Goal: Task Accomplishment & Management: Manage account settings

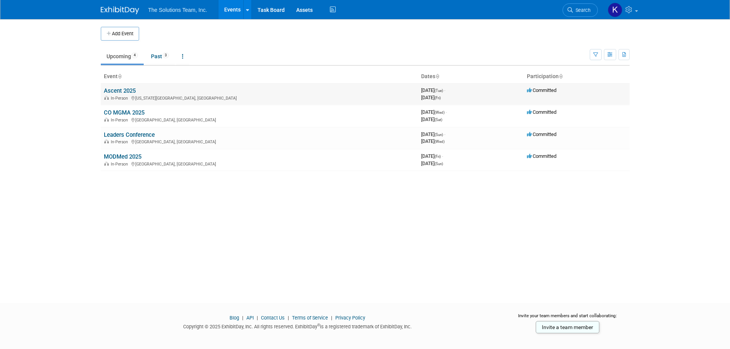
click at [114, 93] on link "Ascent 2025" at bounding box center [120, 90] width 32 height 7
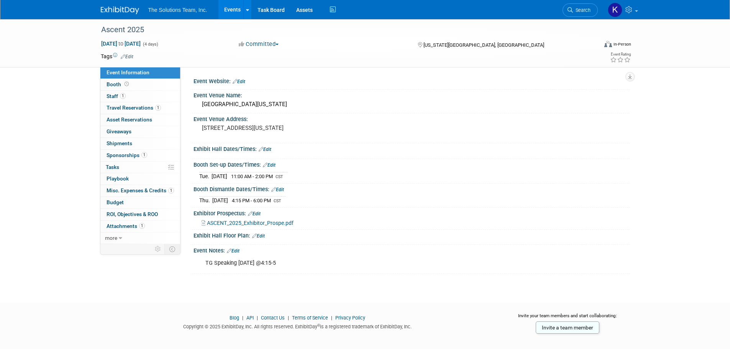
drag, startPoint x: 207, startPoint y: 263, endPoint x: 329, endPoint y: 266, distance: 121.9
click at [329, 266] on div "TG Speaking Thursday Sept. 11th @4:15-5" at bounding box center [372, 263] width 345 height 15
click at [325, 266] on div "TG Speaking Thursday Sept. 11th @4:15-5" at bounding box center [372, 263] width 345 height 15
click at [129, 81] on span "Booth" at bounding box center [119, 84] width 24 height 6
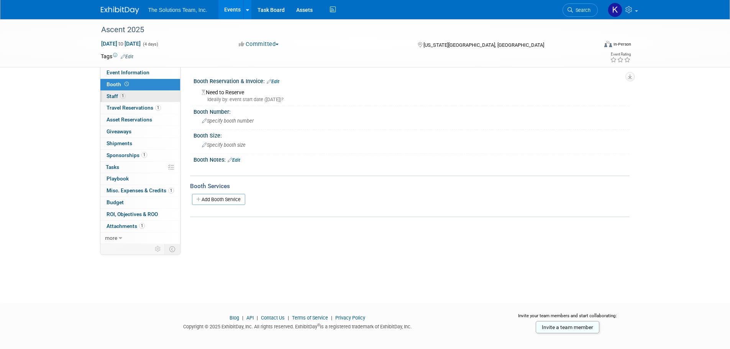
click at [132, 99] on link "1 Staff 1" at bounding box center [140, 96] width 80 height 11
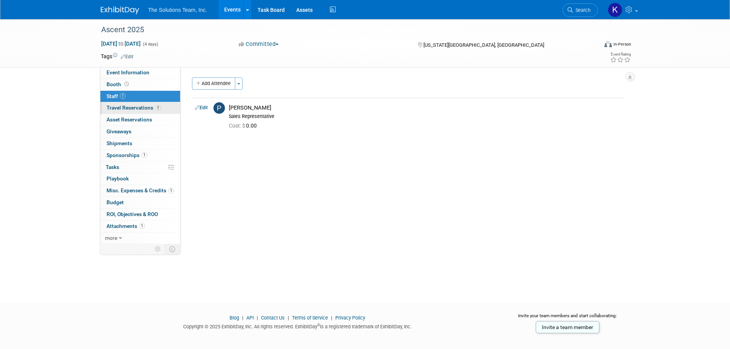
click at [133, 108] on span "Travel Reservations 1" at bounding box center [134, 108] width 54 height 6
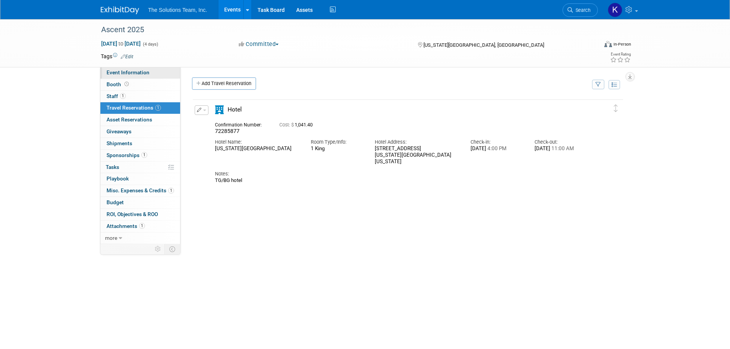
click at [133, 74] on span "Event Information" at bounding box center [128, 72] width 43 height 6
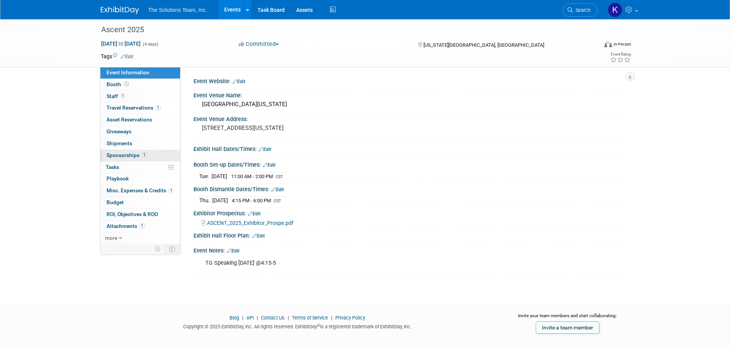
click at [131, 151] on link "1 Sponsorships 1" at bounding box center [140, 155] width 80 height 11
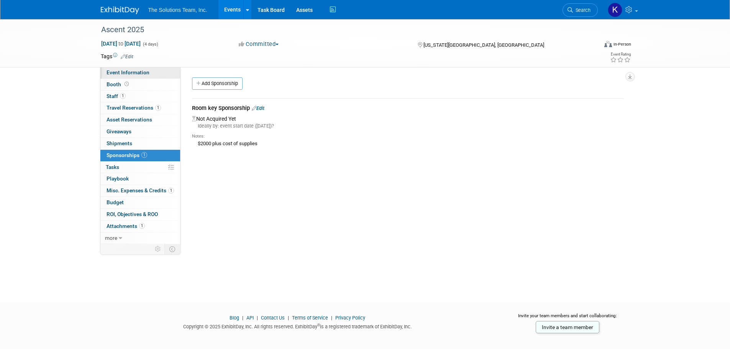
click at [136, 71] on span "Event Information" at bounding box center [128, 72] width 43 height 6
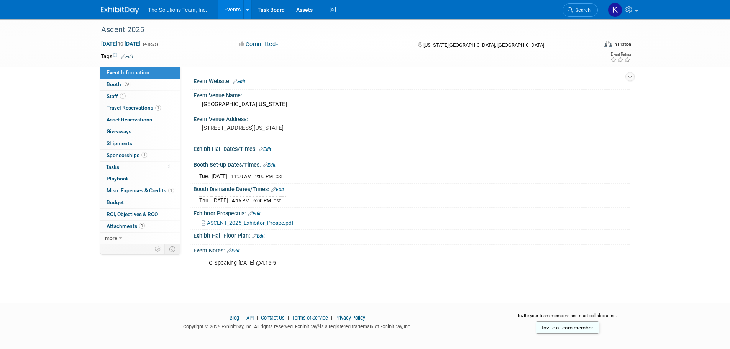
click at [233, 223] on span "ASCENT_2025_Exhibitor_Prospe.pdf" at bounding box center [250, 223] width 87 height 6
click at [243, 8] on li "Events Add Event Bulk Upload Events Shareable Event Boards Recently Viewed Even…" at bounding box center [235, 9] width 34 height 19
click at [249, 12] on link at bounding box center [247, 9] width 8 height 19
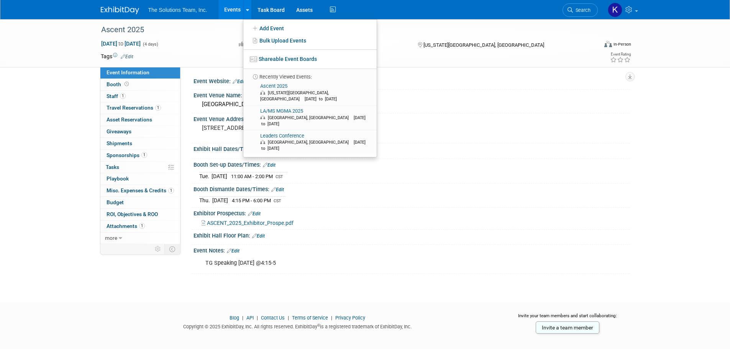
click at [229, 10] on link "Events" at bounding box center [232, 9] width 28 height 19
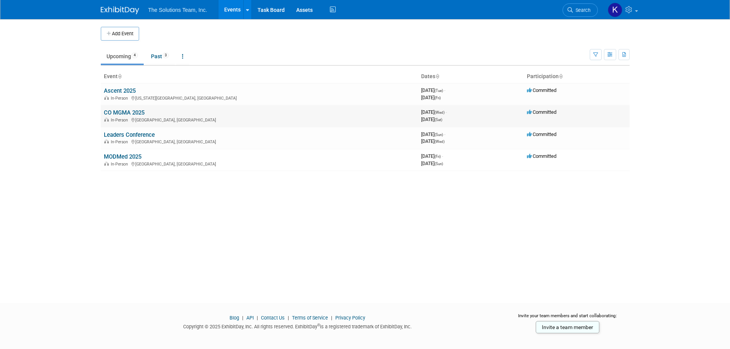
click at [125, 109] on link "CO MGMA 2025" at bounding box center [124, 112] width 41 height 7
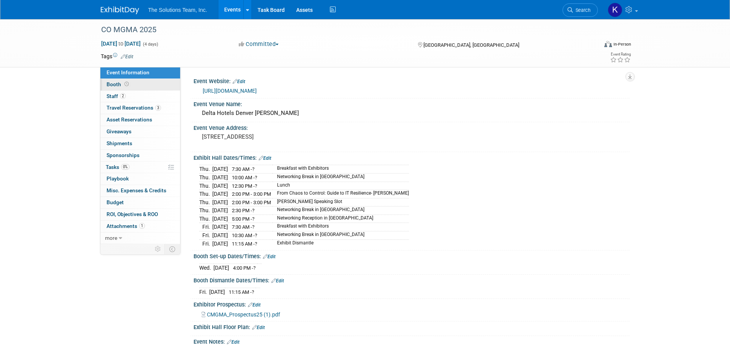
click at [129, 82] on span "Booth" at bounding box center [119, 84] width 24 height 6
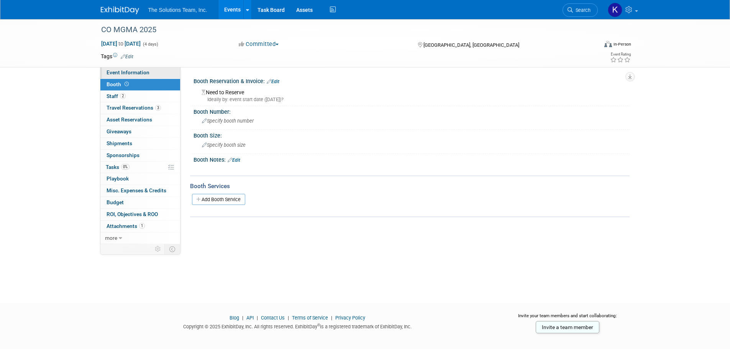
click at [143, 75] on span "Event Information" at bounding box center [128, 72] width 43 height 6
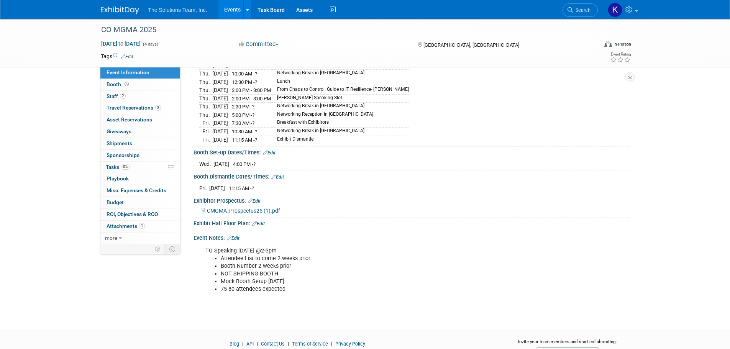
scroll to position [135, 0]
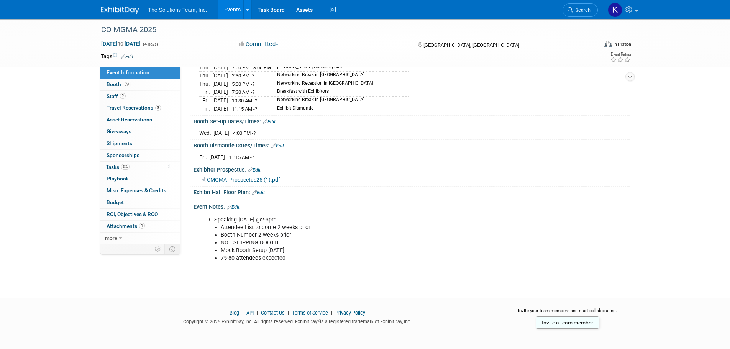
click at [398, 187] on div "Exhibit Hall Floor Plan: Edit" at bounding box center [411, 192] width 436 height 10
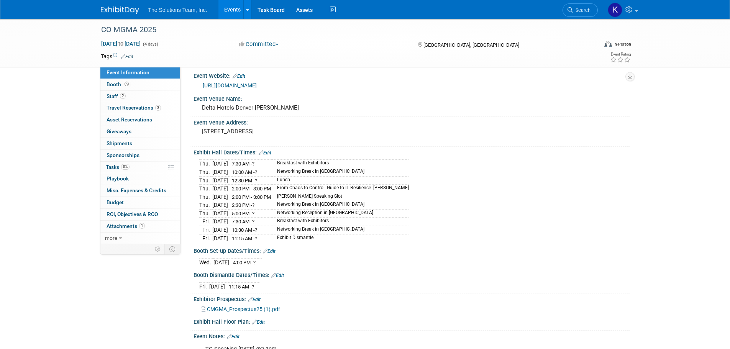
scroll to position [0, 0]
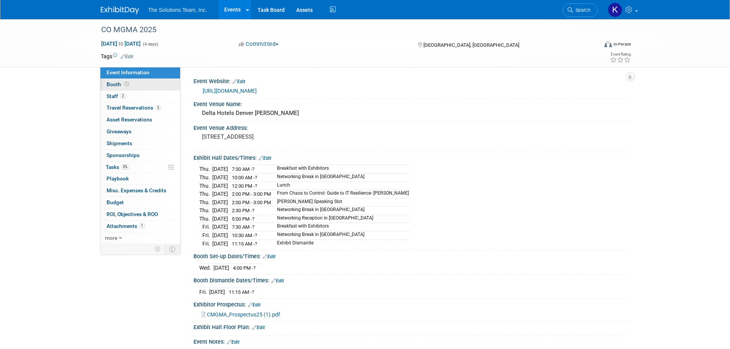
click at [145, 89] on link "Booth" at bounding box center [140, 84] width 80 height 11
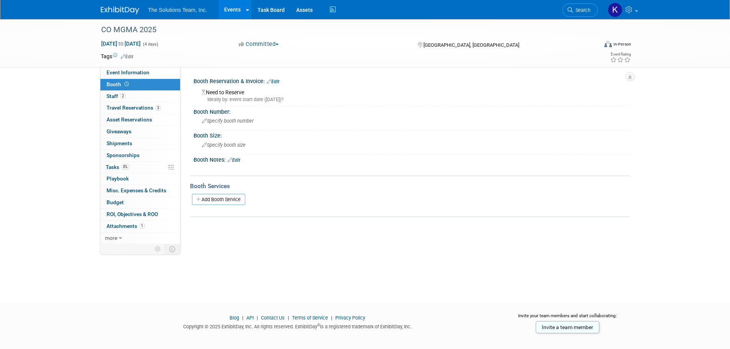
click at [274, 83] on link "Edit" at bounding box center [273, 81] width 13 height 5
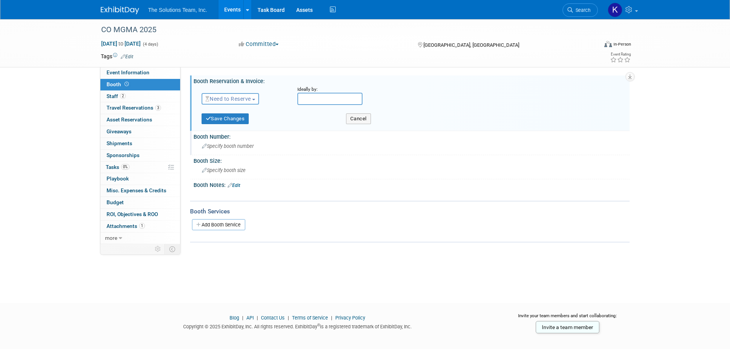
click at [256, 137] on div "Booth Number:" at bounding box center [411, 136] width 436 height 10
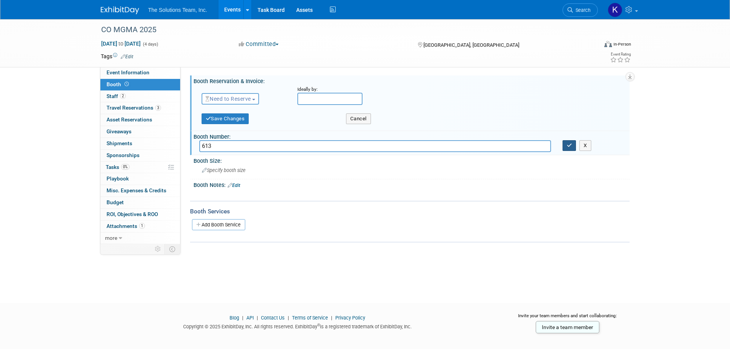
type input "613"
click at [566, 145] on button "button" at bounding box center [569, 145] width 14 height 11
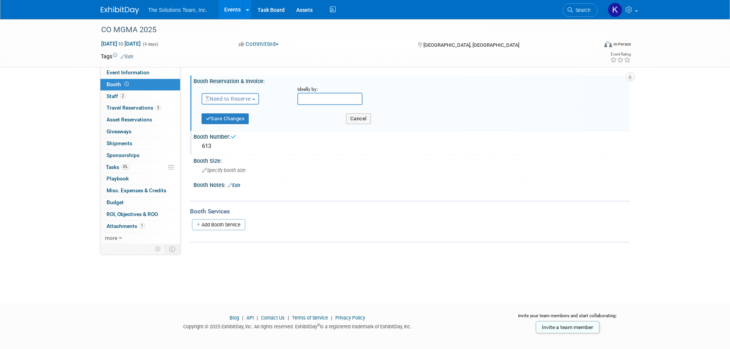
click at [643, 117] on div "CO MGMA 2025 Sep 17, 2025 to Sep 20, 2025 (4 days) Sep 17, 2025 to Sep 20, 2025…" at bounding box center [365, 154] width 730 height 270
click at [672, 148] on div "CO MGMA 2025 Sep 17, 2025 to Sep 20, 2025 (4 days) Sep 17, 2025 to Sep 20, 2025…" at bounding box center [365, 154] width 730 height 270
click at [238, 121] on button "Save Changes" at bounding box center [226, 118] width 48 height 11
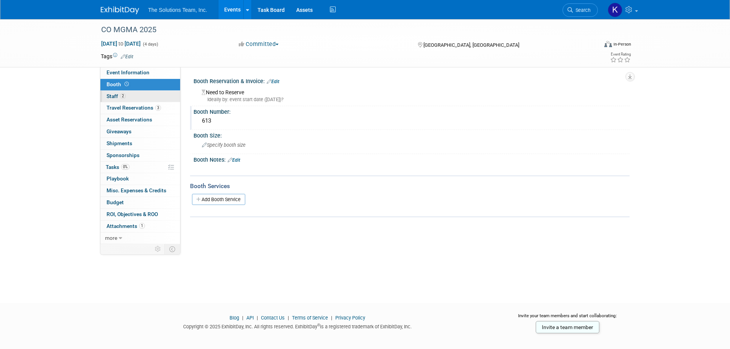
click at [127, 94] on link "2 Staff 2" at bounding box center [140, 96] width 80 height 11
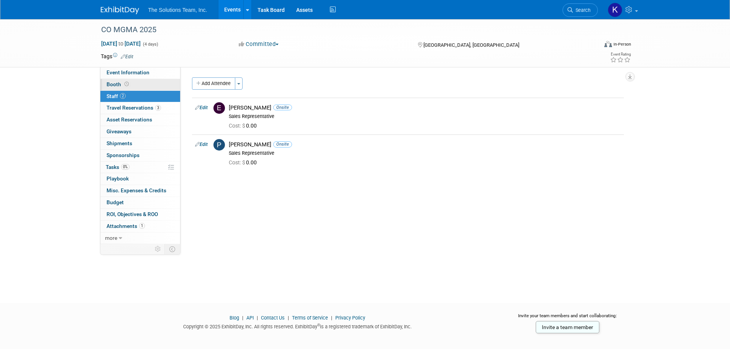
click at [129, 85] on span at bounding box center [126, 84] width 7 height 6
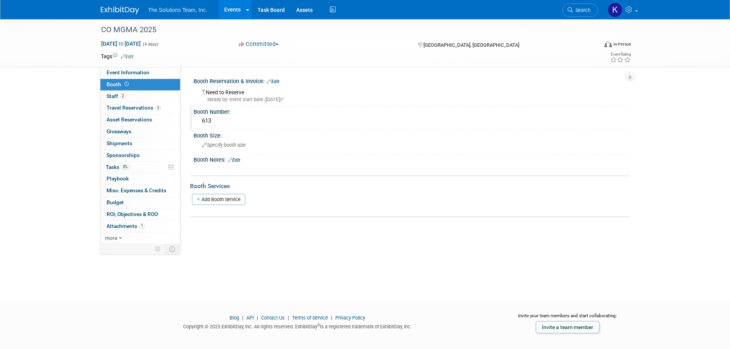
click at [230, 120] on div "613" at bounding box center [411, 121] width 425 height 12
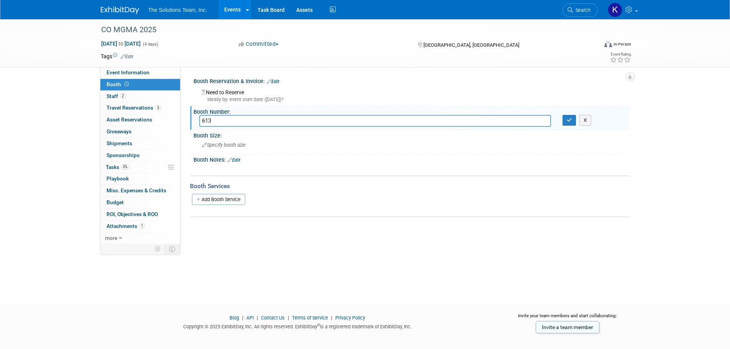
drag, startPoint x: 241, startPoint y: 123, endPoint x: 190, endPoint y: 124, distance: 51.7
click at [190, 124] on div "Booth Number: 613 613 X" at bounding box center [409, 118] width 439 height 24
click at [559, 120] on div "X" at bounding box center [593, 120] width 73 height 11
click at [565, 119] on button "button" at bounding box center [569, 120] width 14 height 11
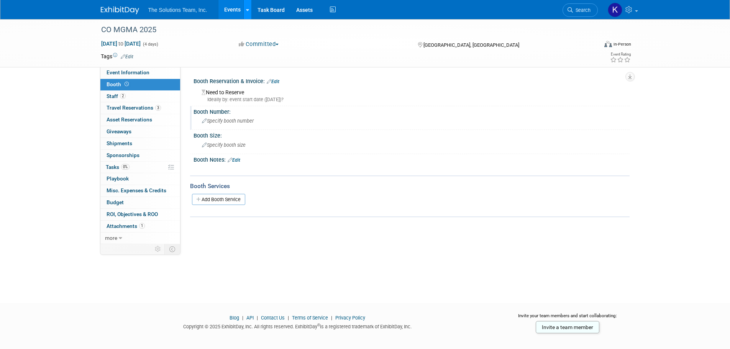
click at [249, 8] on link at bounding box center [247, 9] width 8 height 19
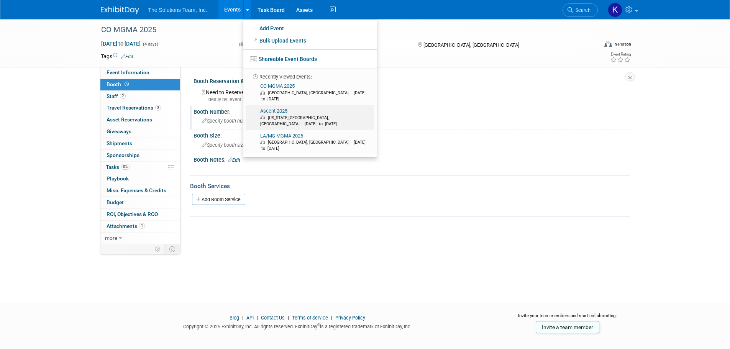
click at [284, 105] on link "Ascent 2025 Kansas City, MO Sep 9, 2025 to Sep 12, 2025" at bounding box center [310, 117] width 128 height 25
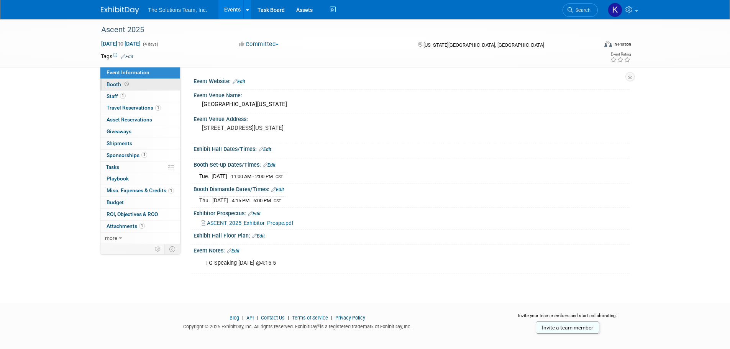
click at [154, 86] on link "Booth" at bounding box center [140, 84] width 80 height 11
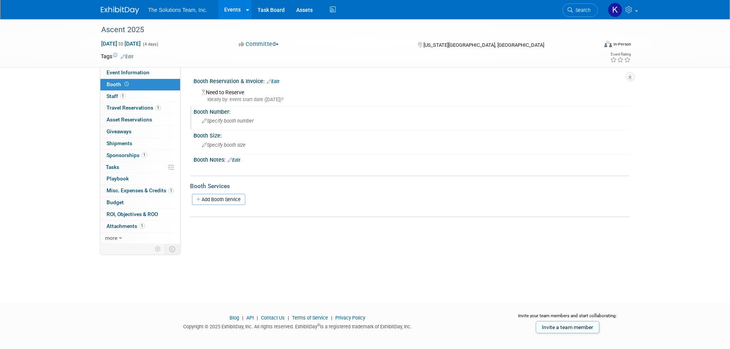
click at [236, 112] on div "Booth Number:" at bounding box center [411, 111] width 436 height 10
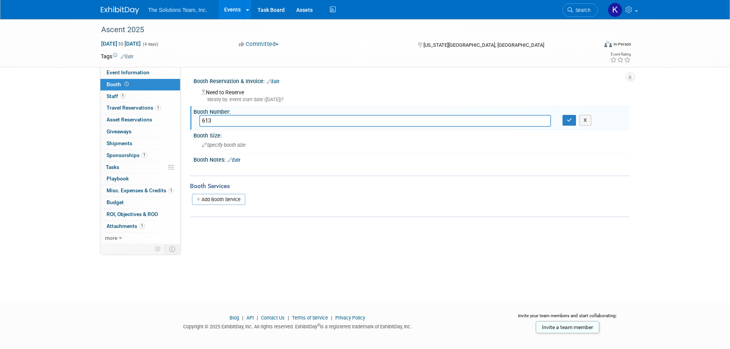
type input "613"
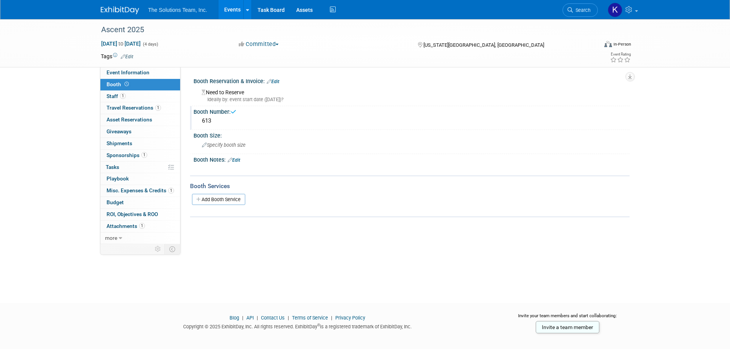
click at [251, 243] on div "Event Website: Edit Event Venue Name: Marriott Kansas City Downtown Event Venue…" at bounding box center [404, 155] width 449 height 177
click at [118, 96] on span "Staff 1" at bounding box center [116, 96] width 19 height 6
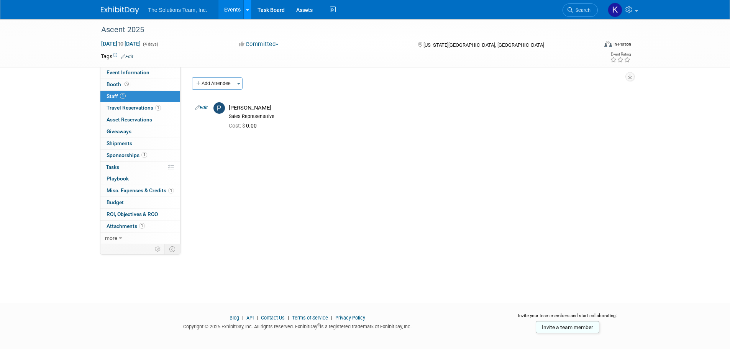
click at [246, 9] on icon at bounding box center [247, 10] width 3 height 5
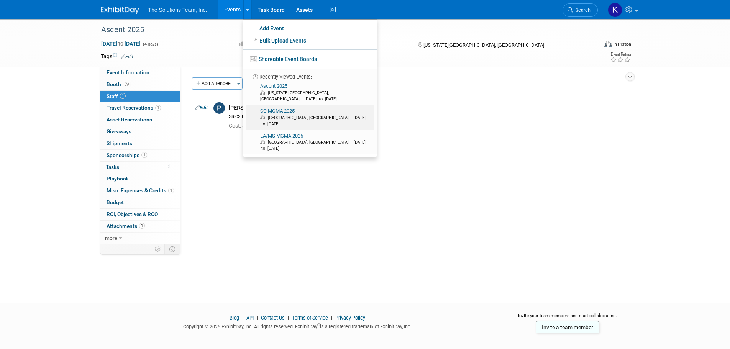
click at [284, 105] on link "CO MGMA 2025 Denver, CO Sep 17, 2025 to Sep 20, 2025" at bounding box center [310, 117] width 128 height 25
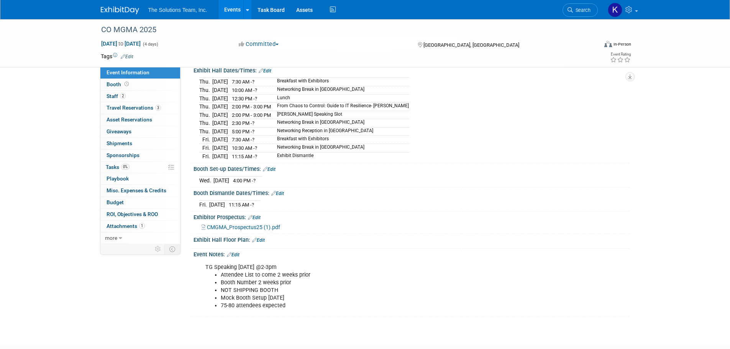
scroll to position [135, 0]
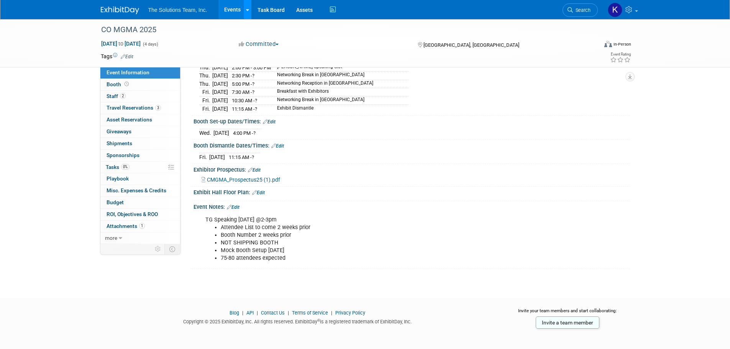
click at [247, 15] on link at bounding box center [247, 9] width 8 height 19
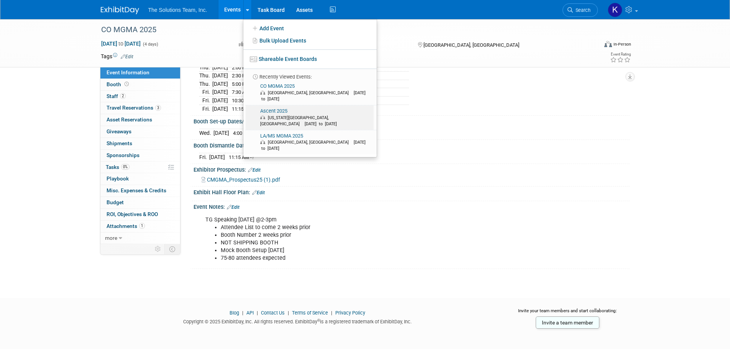
click at [280, 115] on span "Kansas City, MO Sep 9, 2025 to Sep 12, 2025" at bounding box center [315, 121] width 111 height 12
